Goal: Task Accomplishment & Management: Complete application form

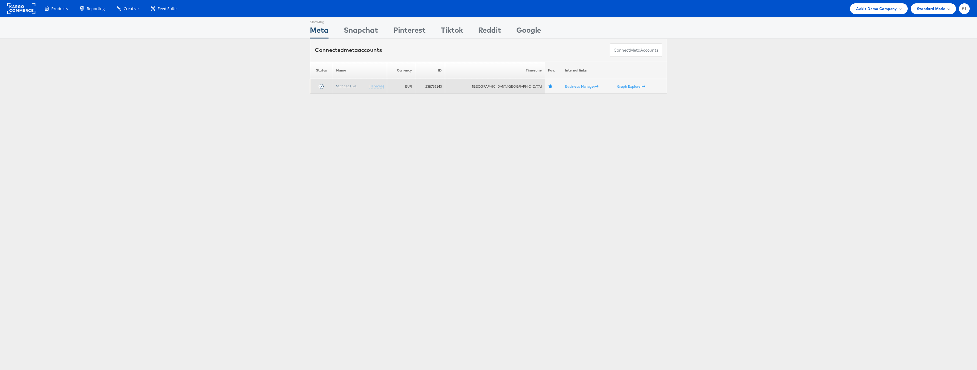
click at [355, 86] on link "Stitcher Live" at bounding box center [346, 86] width 20 height 5
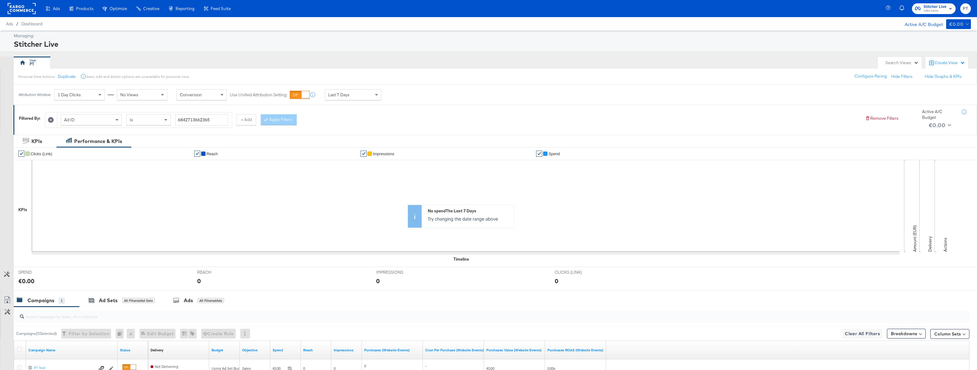
click at [53, 120] on icon at bounding box center [51, 120] width 6 height 6
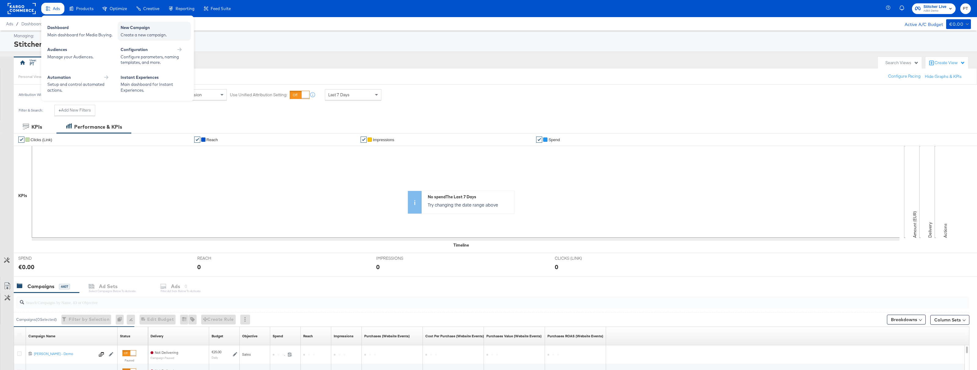
click at [142, 31] on div "New Campaign" at bounding box center [154, 28] width 67 height 7
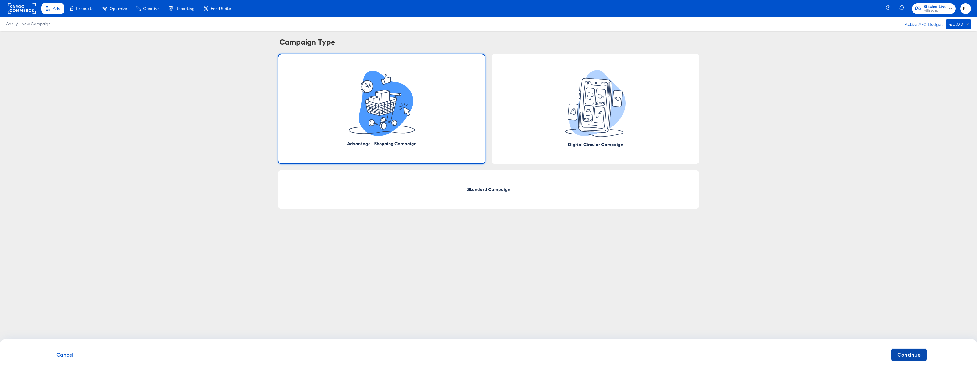
click at [904, 357] on span "Continue" at bounding box center [908, 354] width 23 height 9
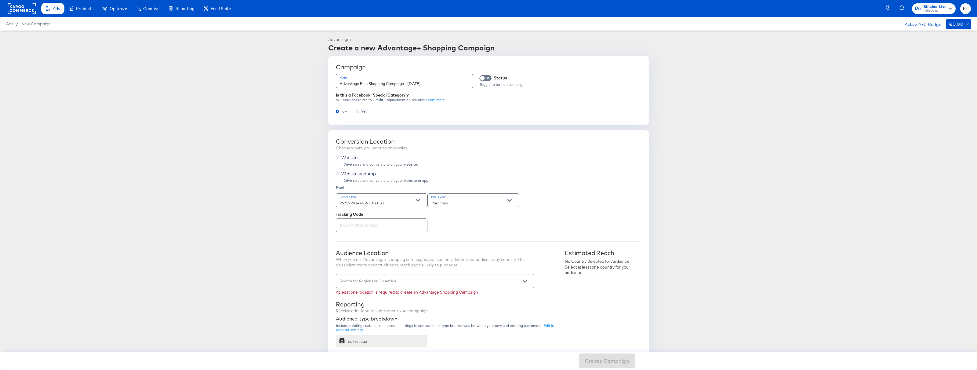
drag, startPoint x: 445, startPoint y: 83, endPoint x: 308, endPoint y: 82, distance: 137.3
click at [308, 82] on article "Advantage+ Create a new Advantage+ Shopping Campaign Campaign Name Advantage Pl…" at bounding box center [488, 315] width 977 height 568
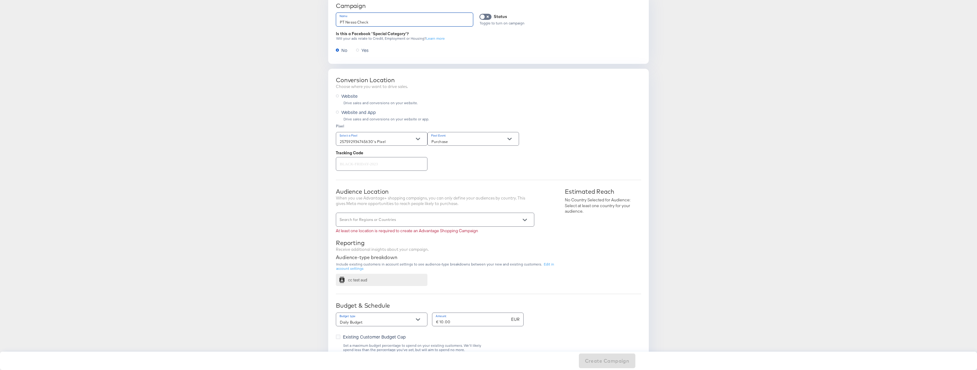
scroll to position [65, 0]
click at [524, 215] on icon "Open" at bounding box center [525, 216] width 4 height 4
type input "PT Nessa Check"
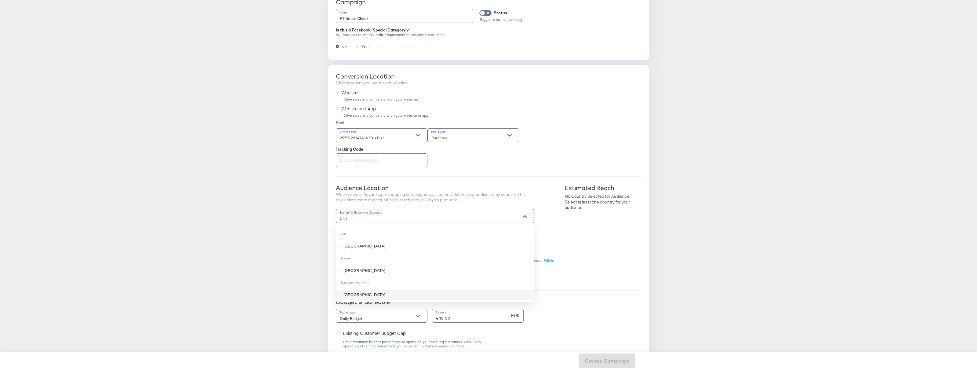
click at [367, 296] on li "United States" at bounding box center [435, 295] width 198 height 10
type input "Unit"
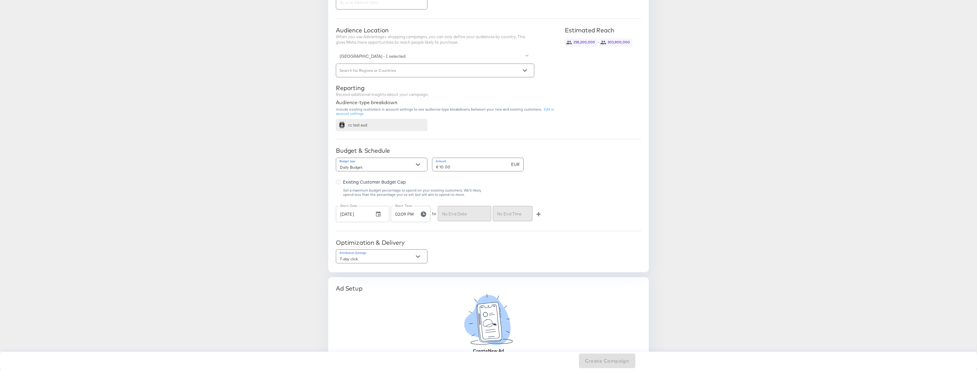
scroll to position [235, 0]
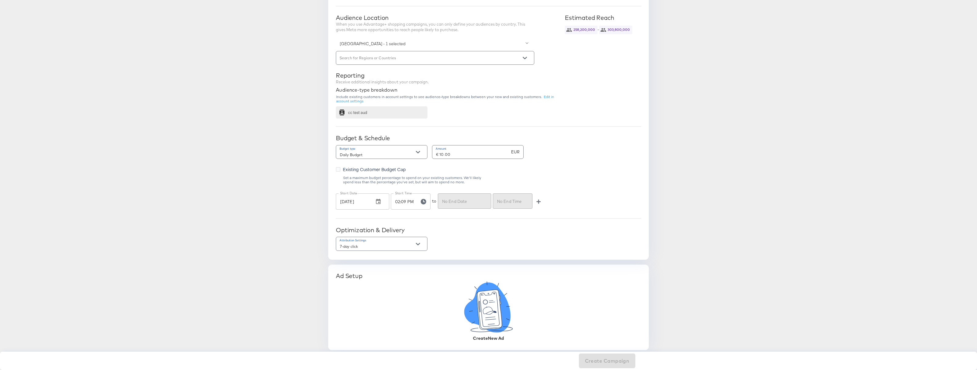
click at [487, 310] on icon at bounding box center [488, 310] width 25 height 40
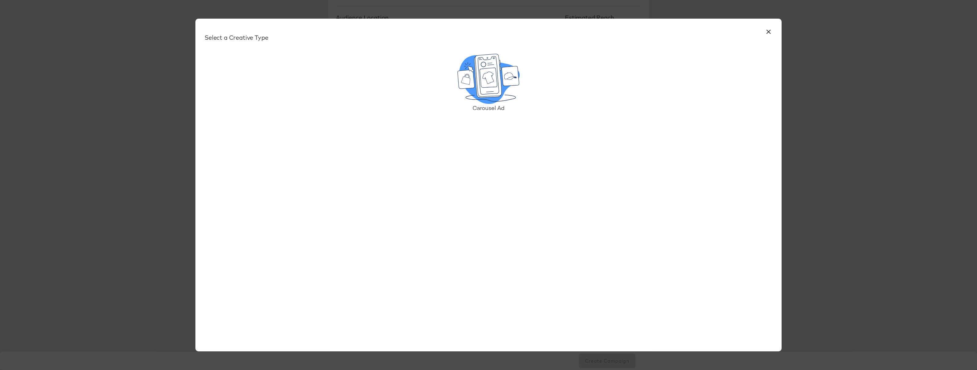
click at [491, 87] on icon at bounding box center [487, 76] width 27 height 44
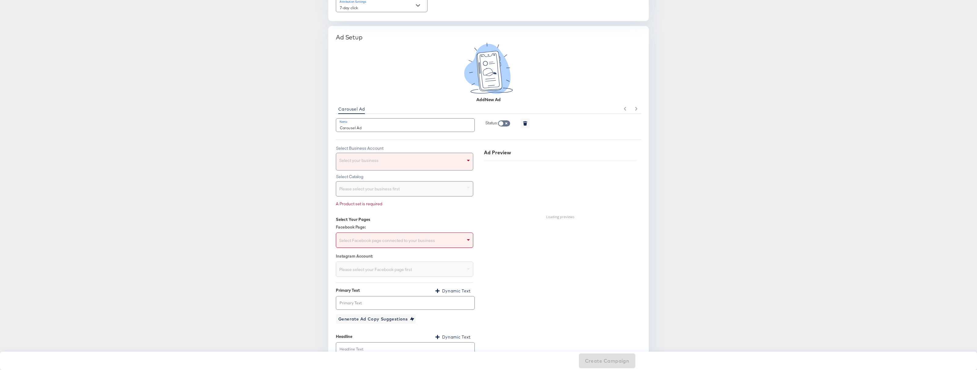
scroll to position [481, 0]
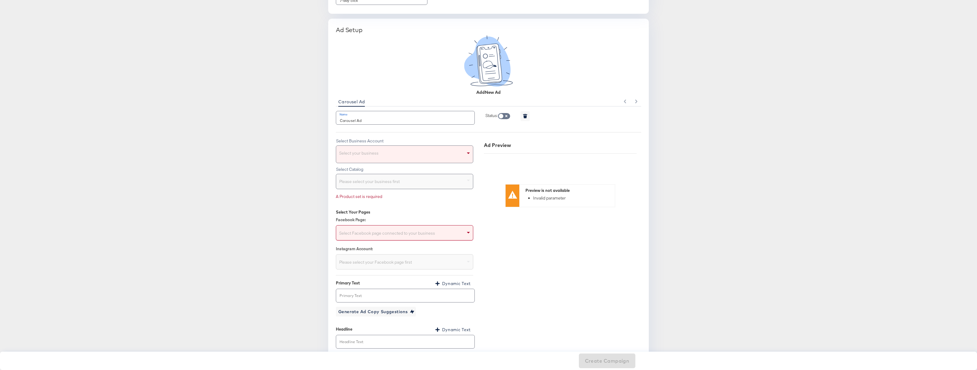
click at [425, 157] on div "Select your business" at bounding box center [404, 154] width 137 height 17
click at [427, 185] on div "Choose the product catalog that includes what you want to sell" at bounding box center [404, 182] width 137 height 17
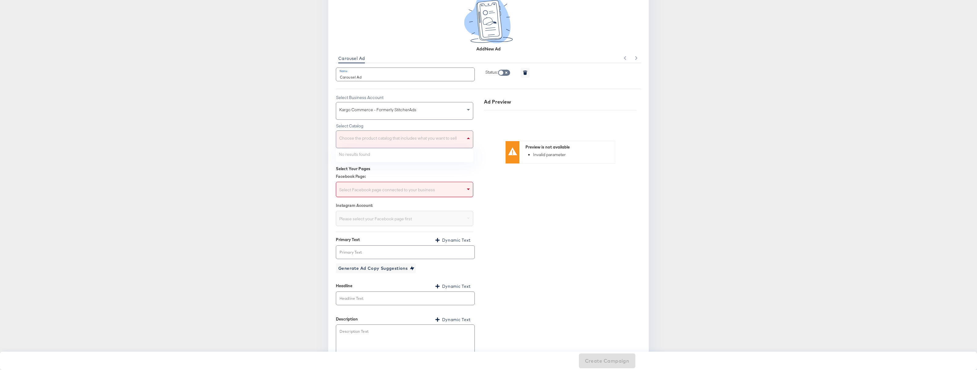
scroll to position [524, 0]
click at [379, 189] on div "Select Facebook page connected to your business" at bounding box center [404, 190] width 137 height 12
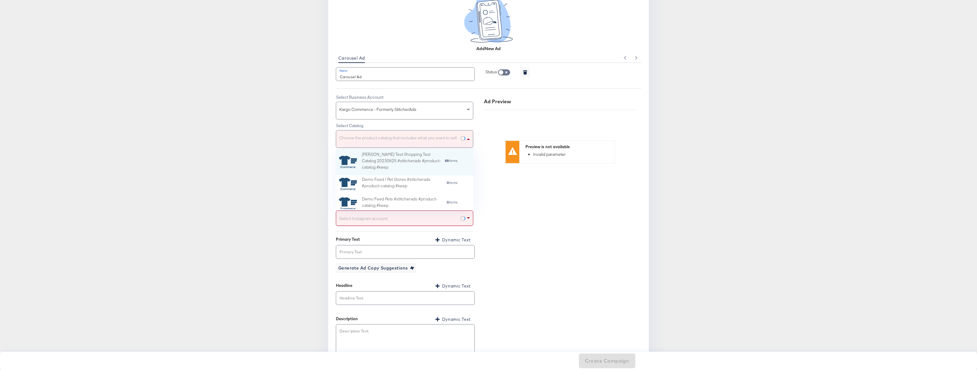
click at [410, 141] on div "Choose the product catalog that includes what you want to sell" at bounding box center [404, 138] width 137 height 17
click at [403, 156] on div "Bradley Test Shopping Test Catalog 20230825 #stitcherads #product-catalog #keep" at bounding box center [403, 161] width 83 height 21
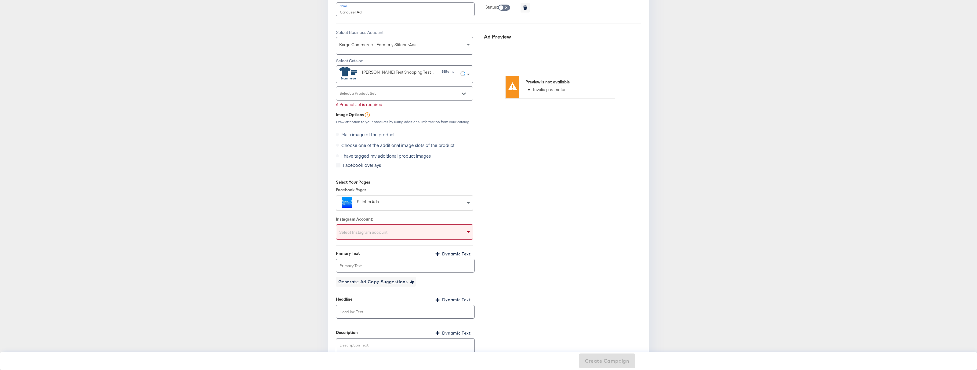
scroll to position [589, 0]
click at [403, 95] on input "Select a Product Set" at bounding box center [399, 95] width 122 height 7
click at [389, 107] on div "PPS3 Test 88 items" at bounding box center [404, 108] width 127 height 6
type input "PPS3 Test"
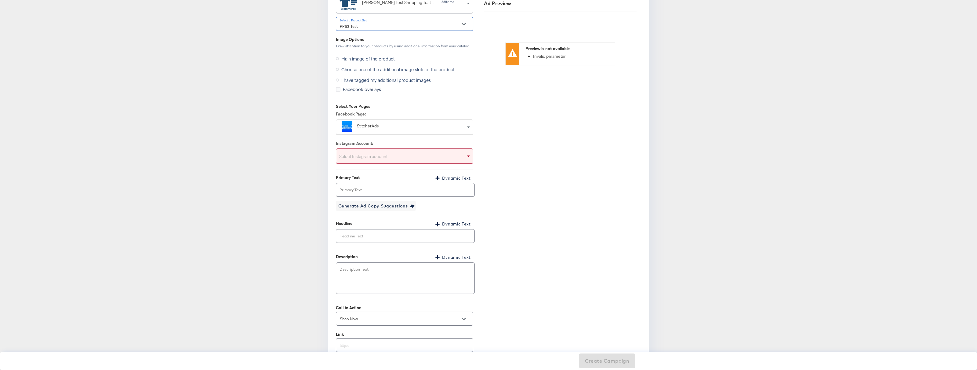
scroll to position [665, 0]
click at [389, 150] on div "Select Instagram account" at bounding box center [404, 151] width 137 height 12
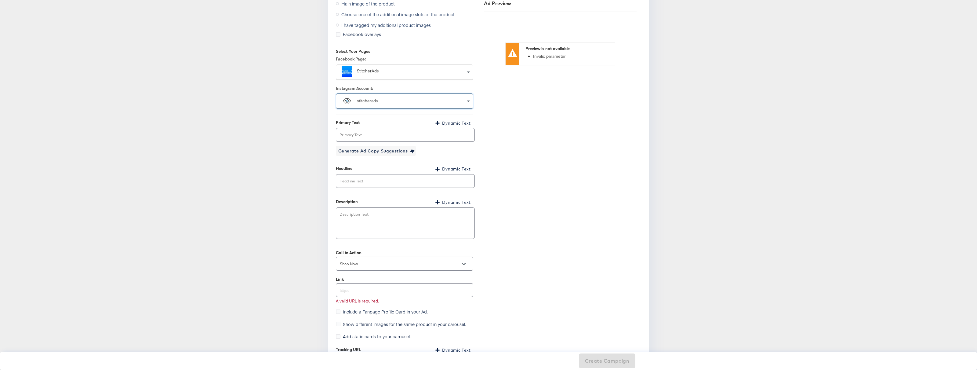
scroll to position [716, 0]
click at [379, 134] on input "text" at bounding box center [405, 132] width 138 height 13
type input "Test"
click at [374, 174] on input "text" at bounding box center [405, 178] width 138 height 13
type input "Test"
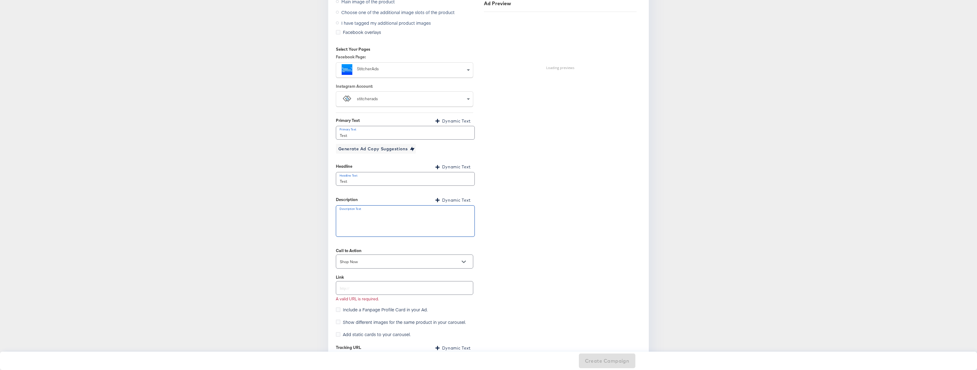
click at [413, 223] on textarea at bounding box center [405, 223] width 131 height 22
type textarea "T"
type textarea "x"
type textarea "Te"
type textarea "x"
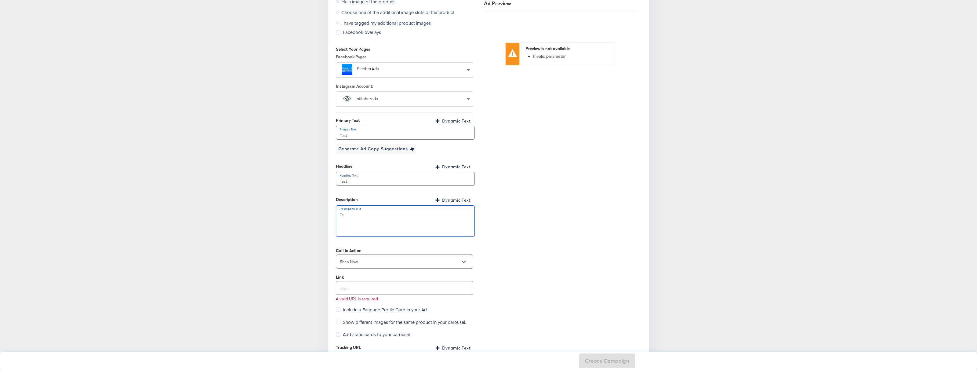
type textarea "Tes"
type textarea "x"
type textarea "Test"
type textarea "x"
type textarea "Test"
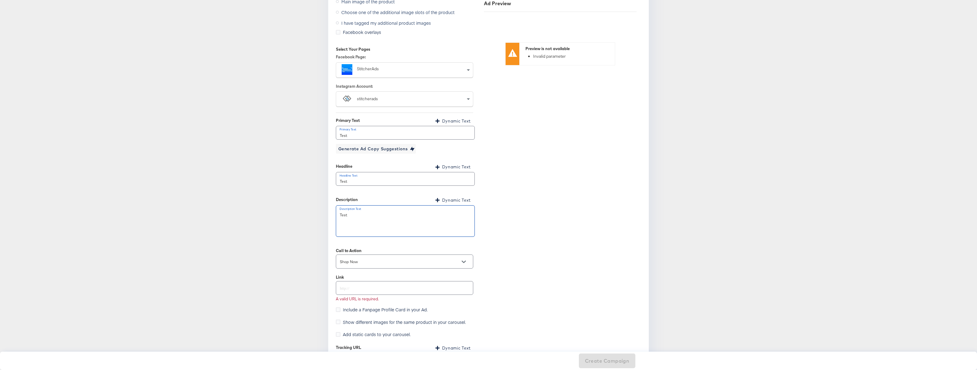
type textarea "x"
click at [396, 283] on input "text" at bounding box center [404, 286] width 137 height 13
type input "http://kargo.com"
click at [504, 265] on div "Ad Preview Preview is not available Invalid parameter" at bounding box center [560, 136] width 162 height 455
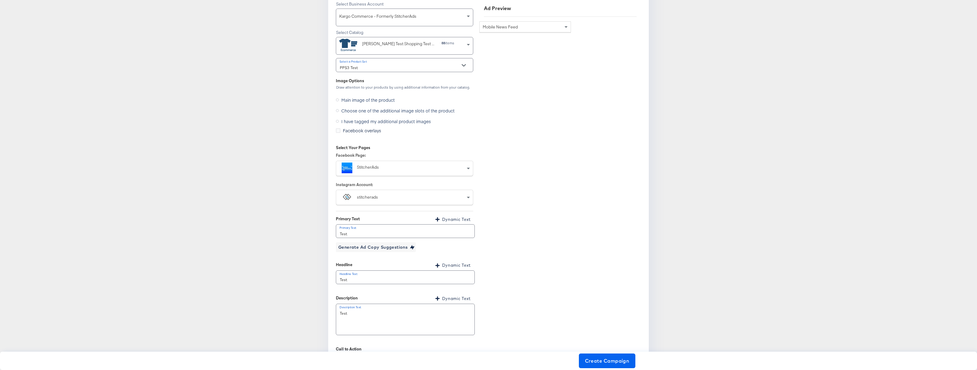
scroll to position [619, 0]
click at [605, 360] on span "Create Campaign" at bounding box center [607, 360] width 45 height 9
type textarea "x"
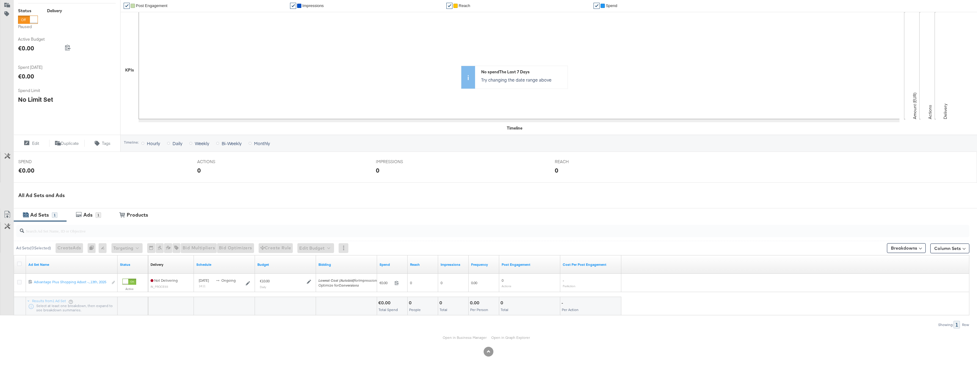
scroll to position [96, 0]
click at [93, 213] on div "Ads" at bounding box center [89, 214] width 14 height 7
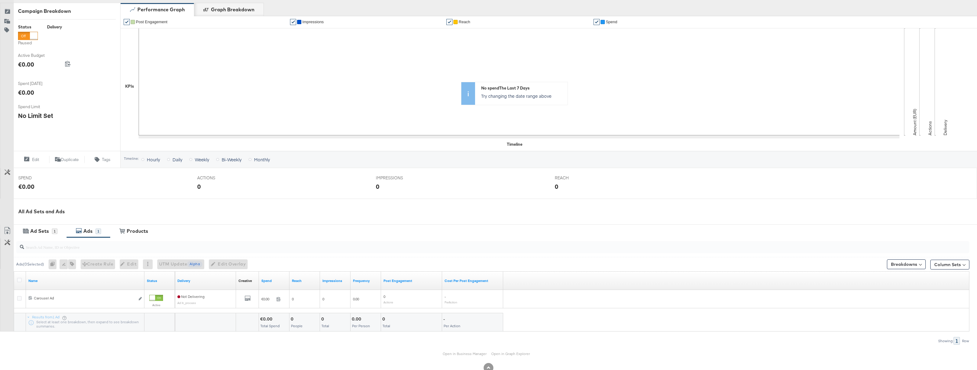
scroll to position [79, 0]
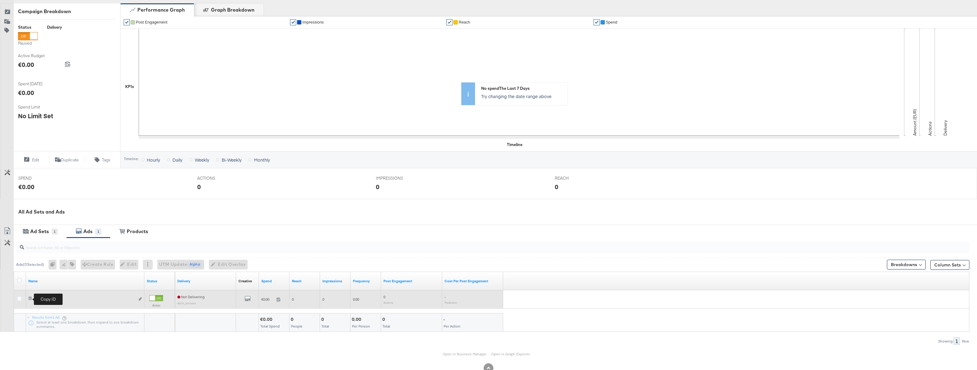
click at [30, 300] on icon at bounding box center [30, 298] width 4 height 4
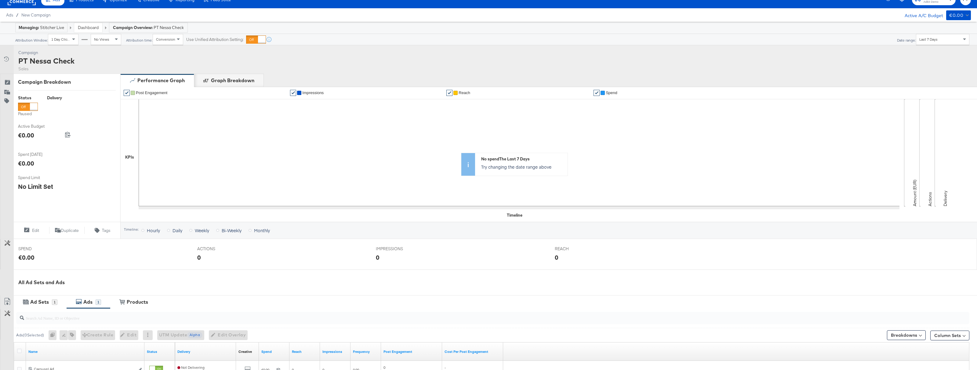
scroll to position [0, 0]
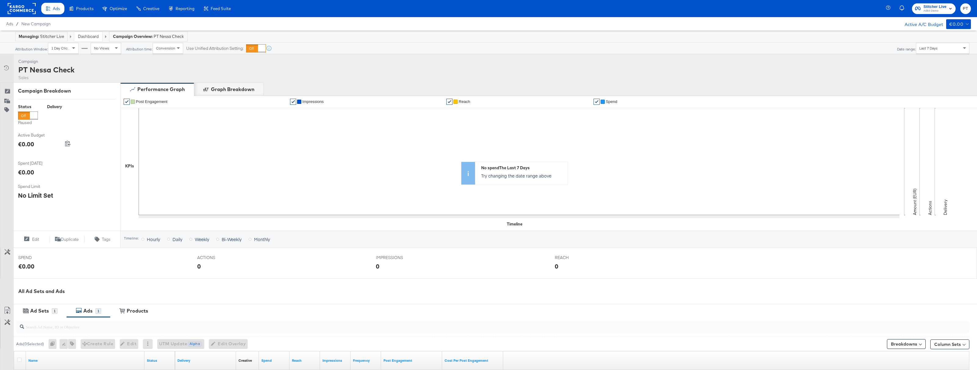
click at [26, 11] on rect at bounding box center [22, 8] width 28 height 11
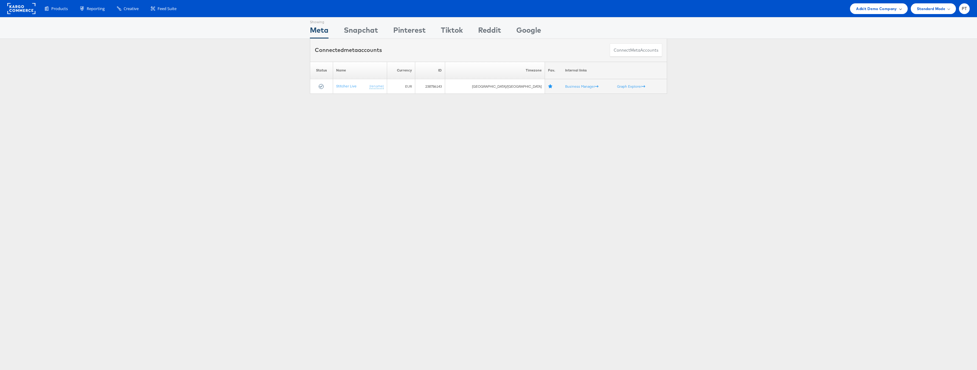
click at [895, 7] on span "Adkit Demo Company" at bounding box center [876, 8] width 41 height 6
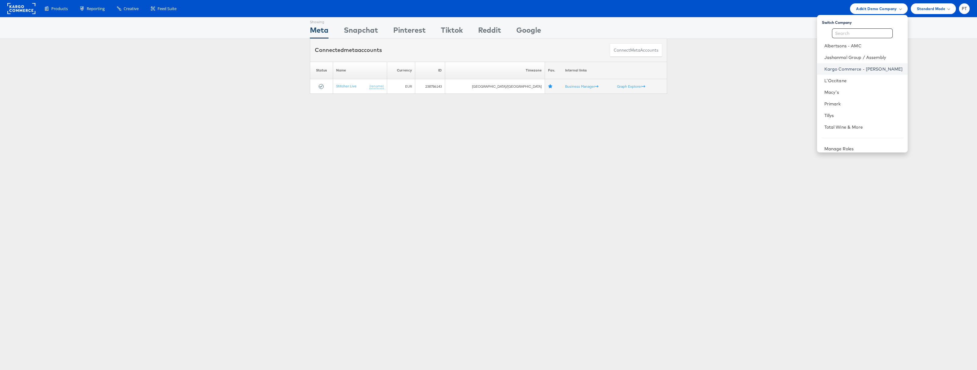
click at [865, 70] on link "Kargo Commerce - Paul Tobin" at bounding box center [863, 69] width 78 height 6
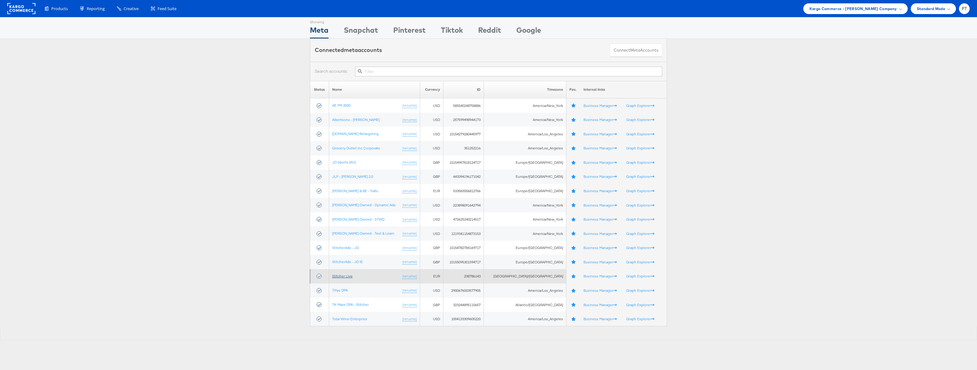
click at [345, 275] on link "Stitcher Live" at bounding box center [342, 275] width 20 height 5
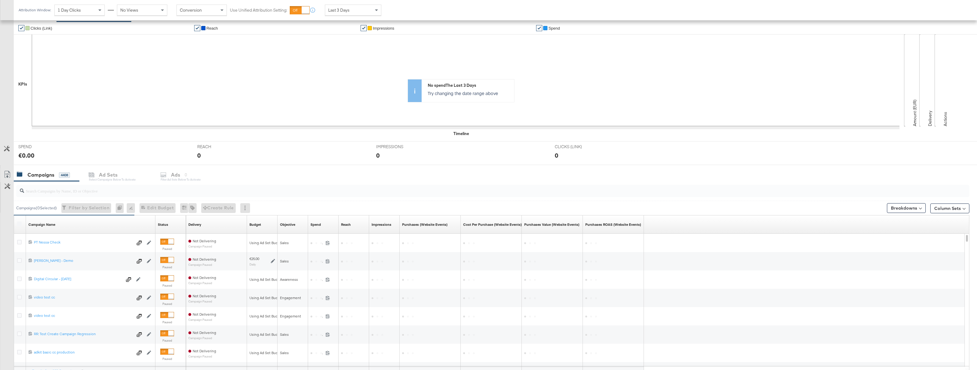
scroll to position [112, 0]
